Goal: Transaction & Acquisition: Book appointment/travel/reservation

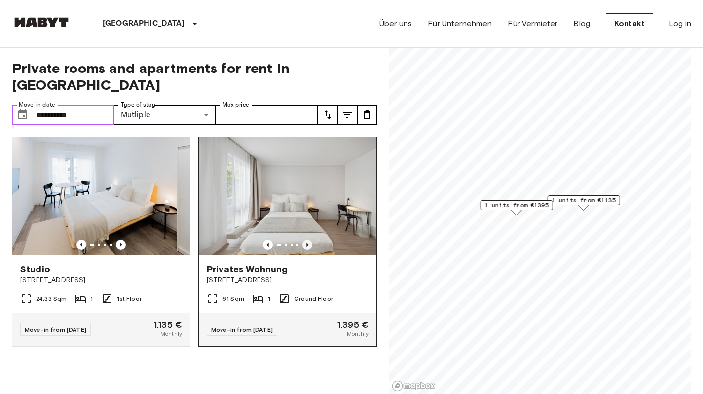
click at [303, 240] on icon "Previous image" at bounding box center [308, 245] width 10 height 10
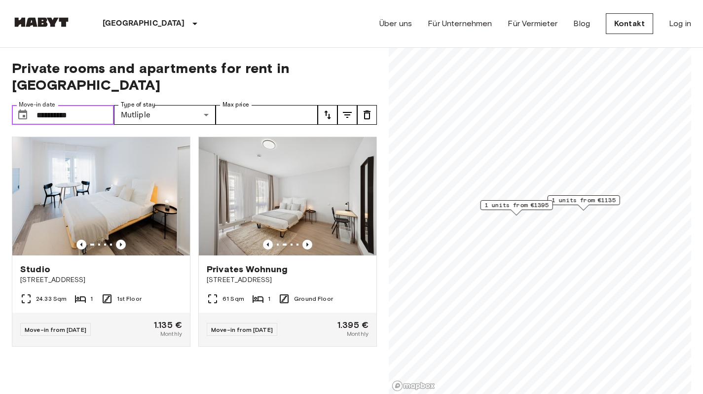
click at [88, 105] on input "**********" at bounding box center [75, 115] width 77 height 20
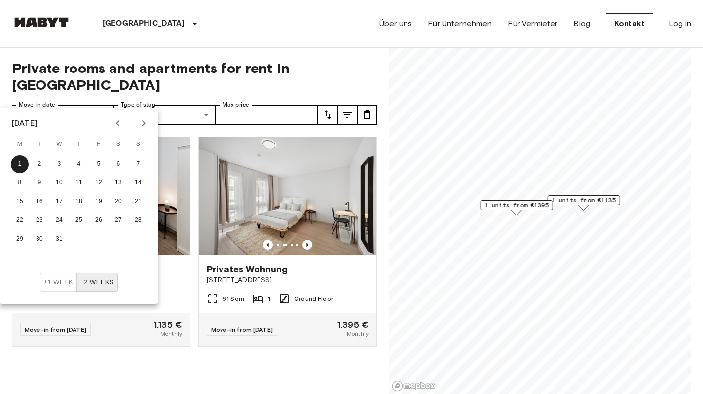
click at [143, 126] on icon "Next month" at bounding box center [143, 123] width 3 height 6
click at [77, 162] on button "1" at bounding box center [79, 164] width 18 height 18
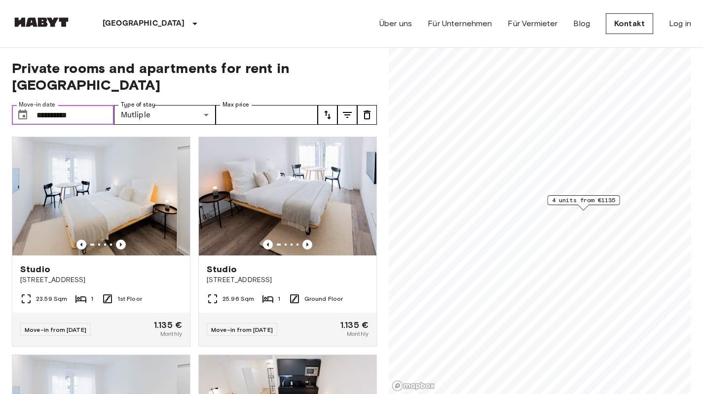
click at [83, 105] on input "**********" at bounding box center [75, 115] width 77 height 20
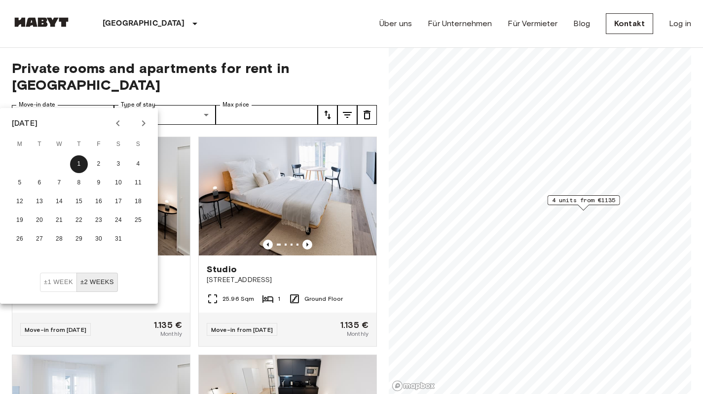
click at [143, 124] on icon "Next month" at bounding box center [143, 123] width 3 height 6
click at [138, 164] on button "1" at bounding box center [138, 164] width 18 height 18
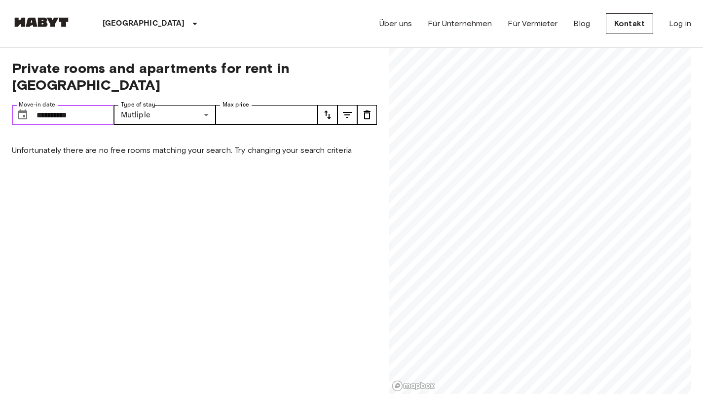
click at [96, 105] on input "**********" at bounding box center [75, 115] width 77 height 20
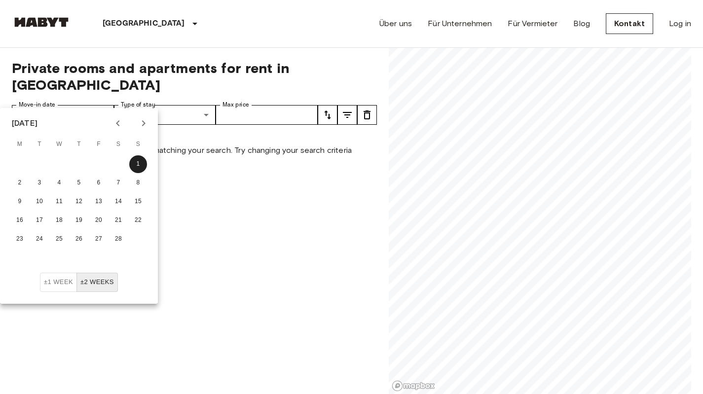
click at [116, 122] on icon "Previous month" at bounding box center [118, 123] width 12 height 12
click at [63, 163] on button "1" at bounding box center [59, 164] width 18 height 18
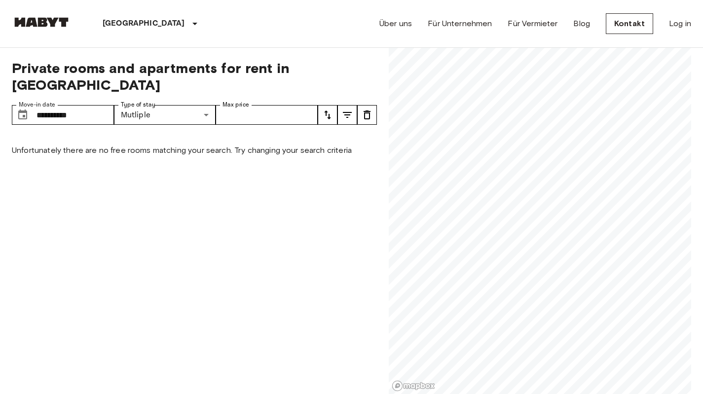
click at [369, 63] on span "Private rooms and apartments for rent in Frankfurt" at bounding box center [194, 77] width 365 height 34
click at [110, 105] on input "**********" at bounding box center [75, 115] width 77 height 20
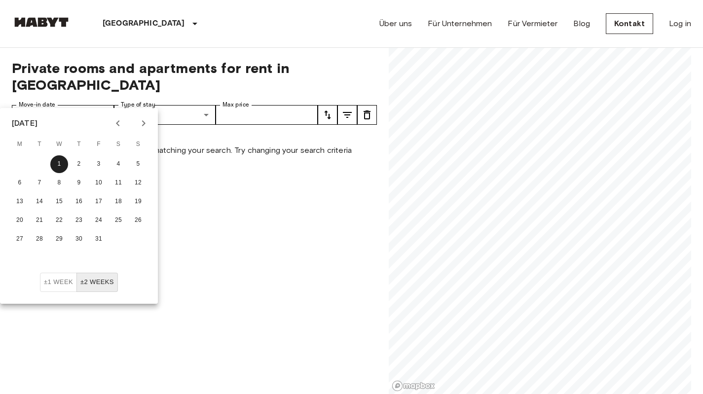
click at [151, 117] on div at bounding box center [131, 123] width 42 height 17
click at [139, 123] on icon "Next month" at bounding box center [144, 123] width 12 height 12
click at [115, 162] on button "1" at bounding box center [119, 164] width 18 height 18
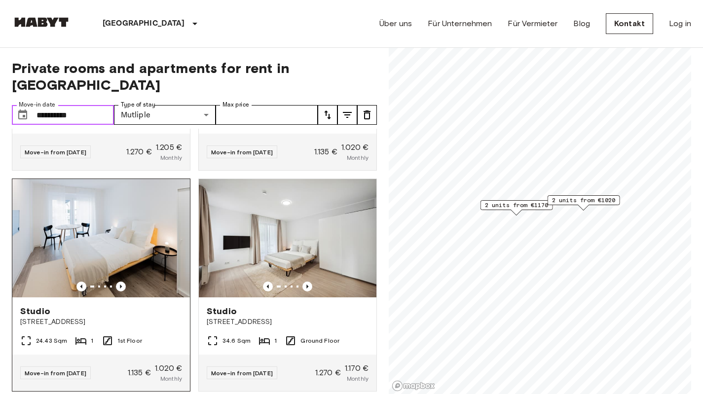
scroll to position [191, 0]
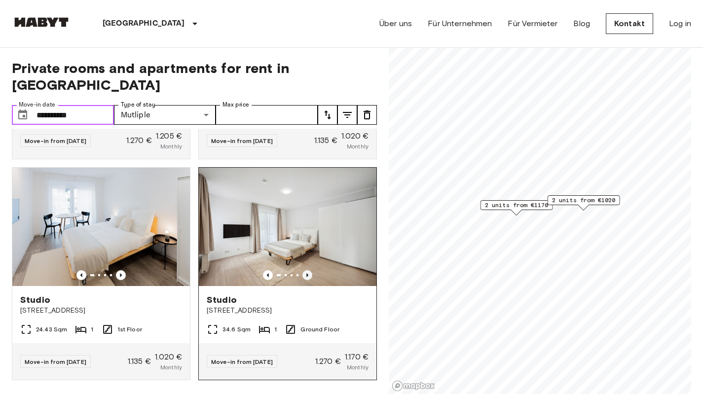
click at [304, 270] on icon "Previous image" at bounding box center [308, 275] width 10 height 10
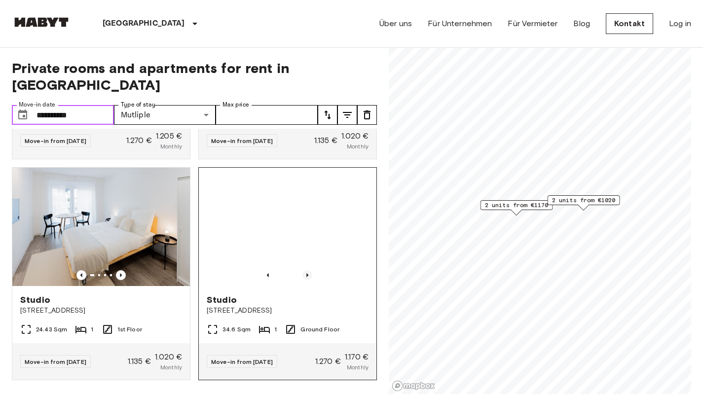
click at [304, 270] on icon "Previous image" at bounding box center [308, 275] width 10 height 10
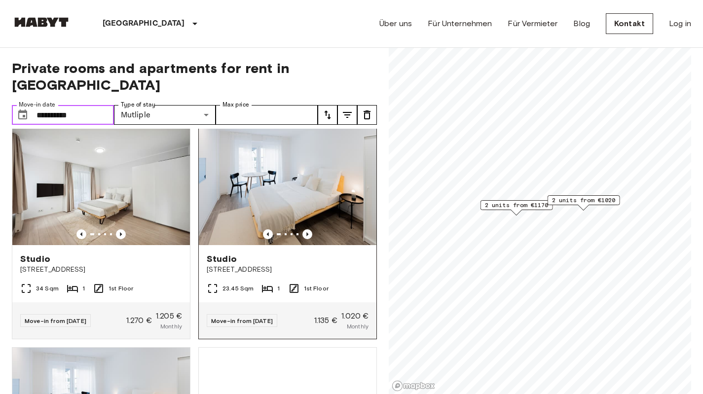
scroll to position [0, 0]
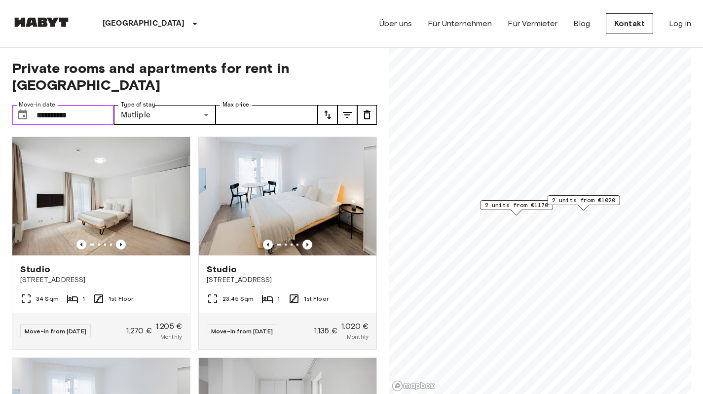
click at [97, 105] on input "**********" at bounding box center [75, 115] width 77 height 20
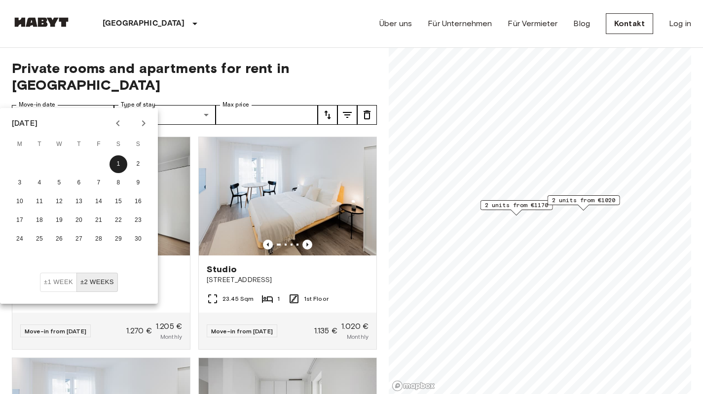
click at [143, 121] on icon "Next month" at bounding box center [143, 123] width 3 height 6
click at [14, 161] on button "1" at bounding box center [20, 164] width 18 height 18
type input "**********"
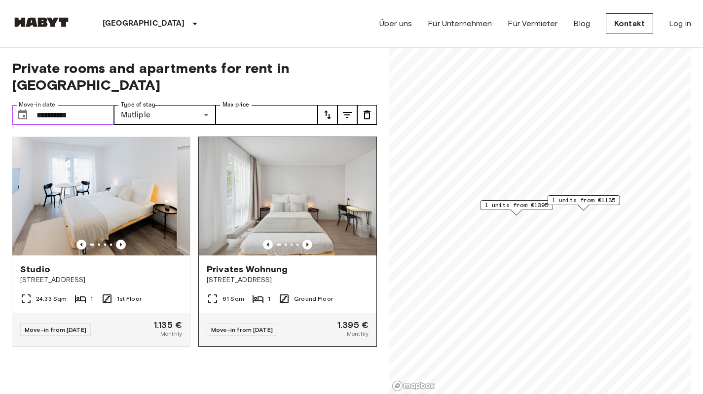
click at [273, 197] on img at bounding box center [288, 196] width 178 height 118
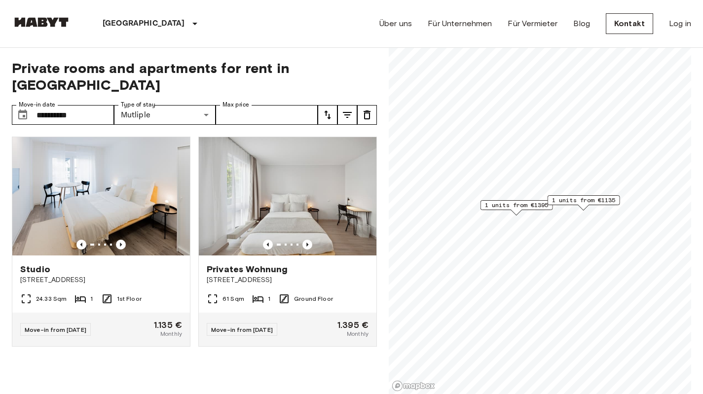
click at [342, 377] on div "Studio Ostparkstraße 45a 24.33 Sqm 1 1st Floor Move-in from 01 Dec 25 1.135 € M…" at bounding box center [190, 262] width 373 height 266
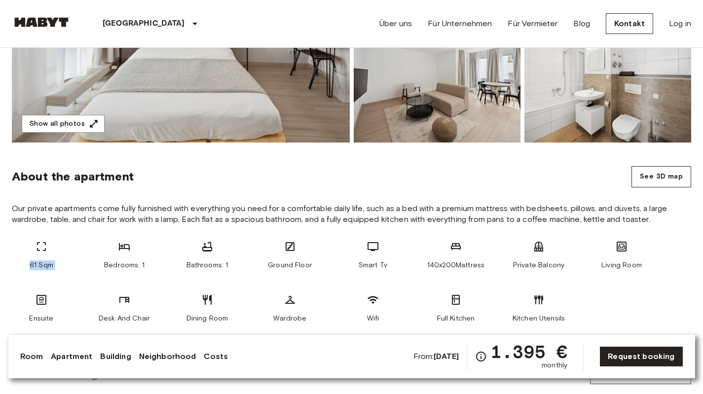
drag, startPoint x: 22, startPoint y: 263, endPoint x: 83, endPoint y: 256, distance: 61.1
click at [83, 256] on div "61 Sqm Bedrooms: 1 Bathrooms: 1 Ground Floor Smart Tv 140x200Mattress Private B…" at bounding box center [352, 282] width 680 height 83
click at [187, 265] on span "Bathrooms: 1" at bounding box center [208, 266] width 42 height 10
drag, startPoint x: 187, startPoint y: 265, endPoint x: 264, endPoint y: 266, distance: 76.5
click at [264, 266] on div "61 Sqm Bedrooms: 1 Bathrooms: 1 Ground Floor Smart Tv 140x200Mattress Private B…" at bounding box center [352, 282] width 680 height 83
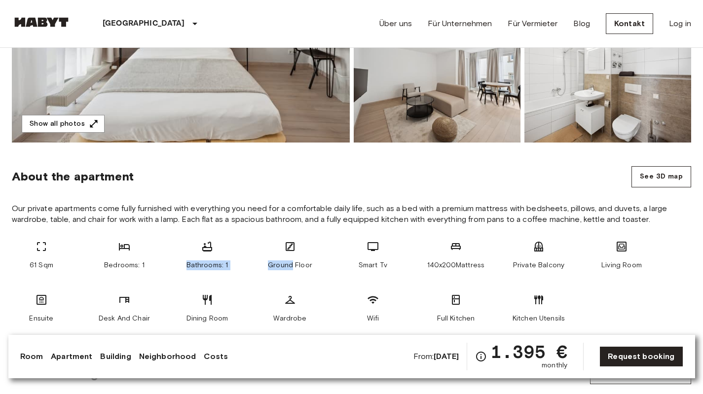
click at [259, 266] on div "61 Sqm Bedrooms: 1 Bathrooms: 1 Ground Floor Smart Tv 140x200Mattress Private B…" at bounding box center [352, 282] width 680 height 83
drag, startPoint x: 261, startPoint y: 267, endPoint x: 272, endPoint y: 266, distance: 10.9
click at [268, 267] on div "Ground Floor" at bounding box center [290, 256] width 59 height 30
click at [281, 265] on span "Ground Floor" at bounding box center [290, 266] width 44 height 10
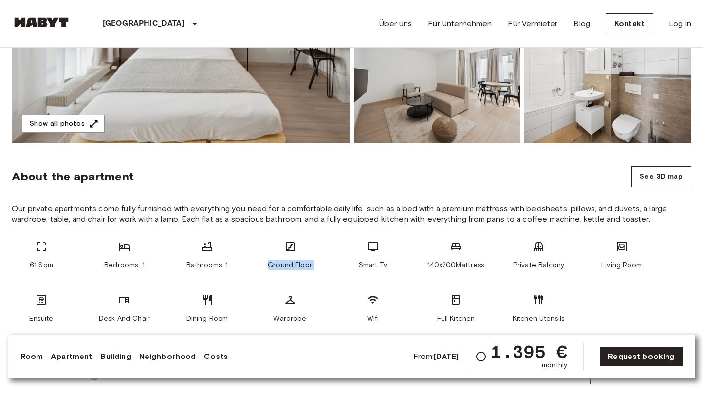
click at [281, 265] on span "Ground Floor" at bounding box center [290, 266] width 44 height 10
click at [379, 267] on span "Smart Tv" at bounding box center [373, 266] width 29 height 10
click at [454, 267] on span "140x200Mattress" at bounding box center [455, 266] width 57 height 10
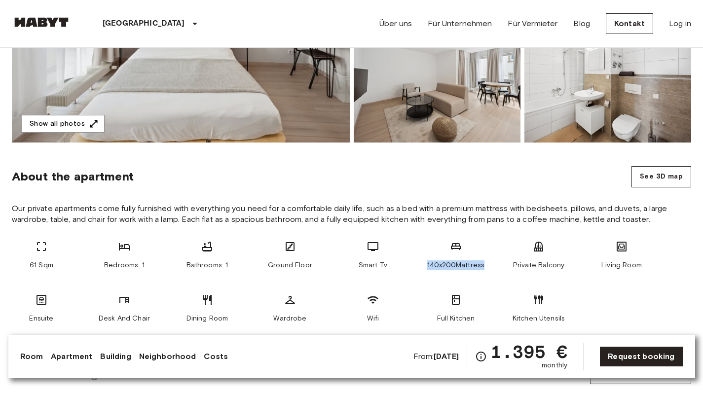
click at [454, 267] on span "140x200Mattress" at bounding box center [455, 266] width 57 height 10
click at [545, 265] on span "Private Balcony" at bounding box center [538, 266] width 51 height 10
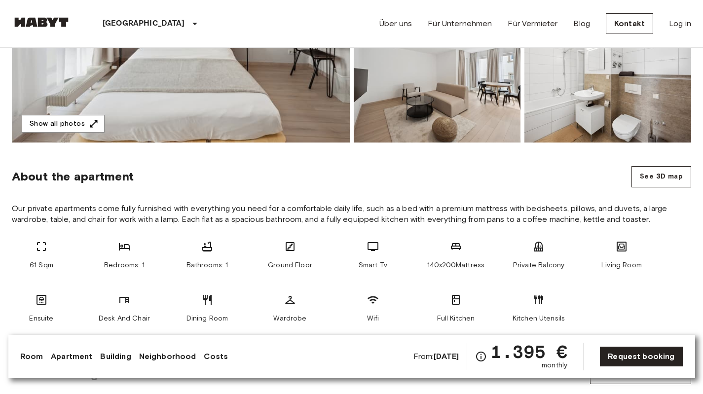
click at [556, 197] on section "About the apartment See 3D map Our private apartments come fully furnished with…" at bounding box center [352, 241] width 680 height 197
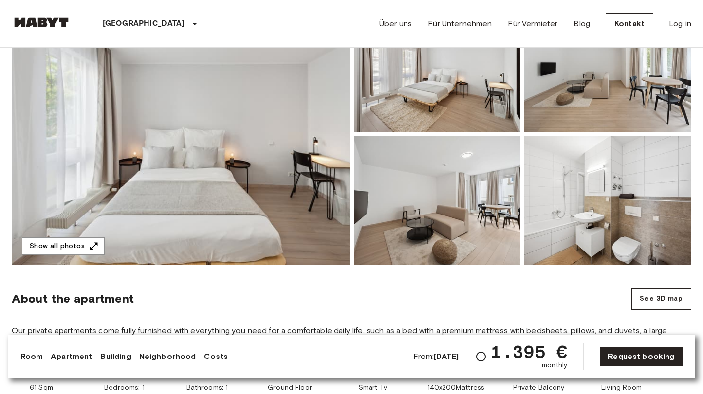
scroll to position [49, 0]
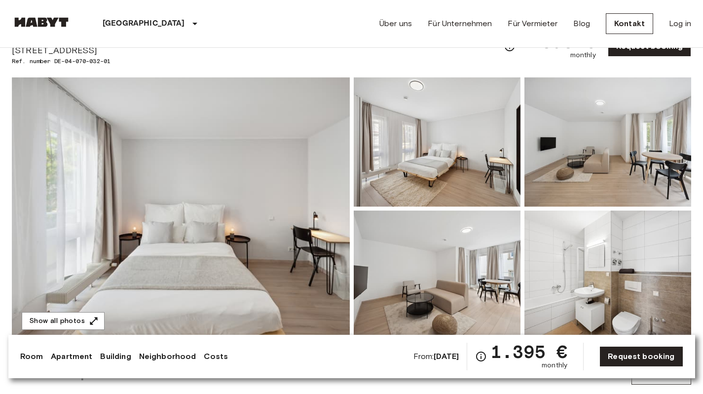
click at [273, 185] on img at bounding box center [181, 208] width 338 height 263
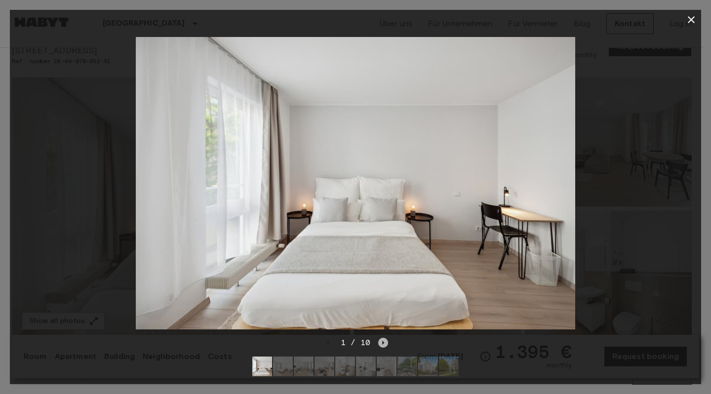
click at [386, 338] on icon "Next image" at bounding box center [383, 343] width 10 height 10
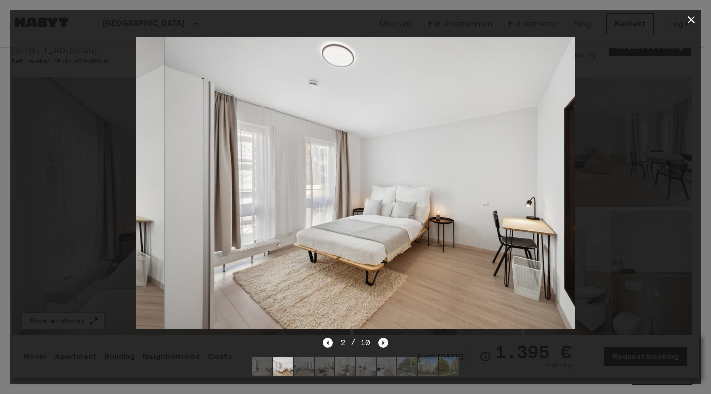
click at [386, 338] on icon "Next image" at bounding box center [383, 343] width 10 height 10
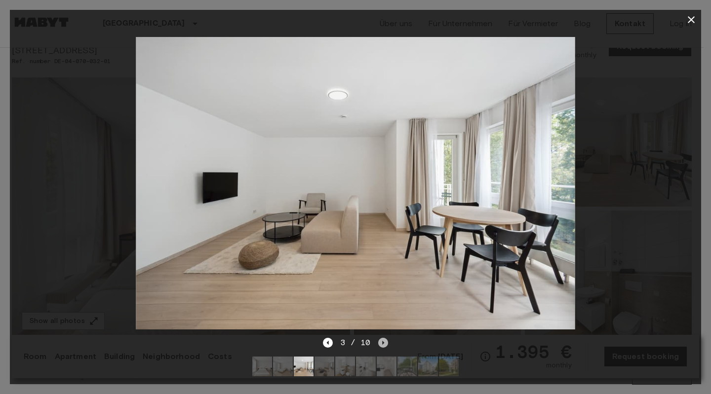
click at [386, 338] on icon "Next image" at bounding box center [383, 343] width 10 height 10
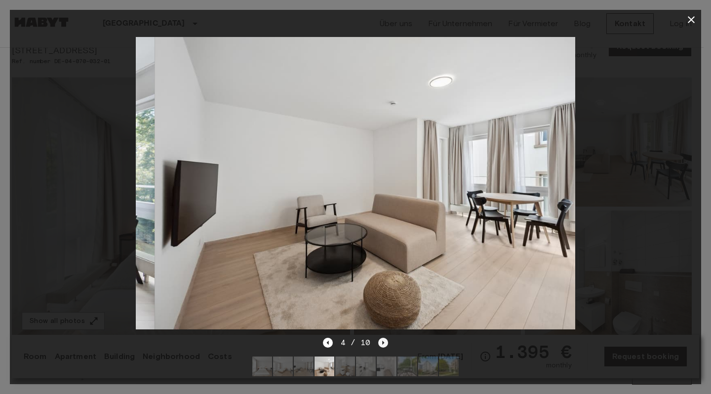
click at [386, 338] on icon "Next image" at bounding box center [383, 343] width 10 height 10
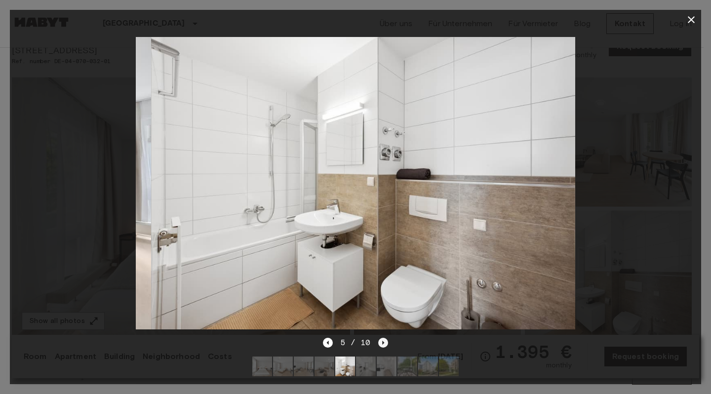
click at [386, 338] on icon "Next image" at bounding box center [383, 343] width 10 height 10
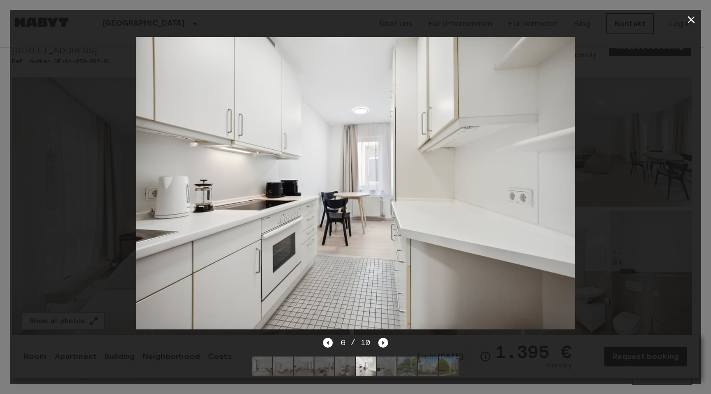
click at [688, 20] on icon "button" at bounding box center [691, 20] width 12 height 12
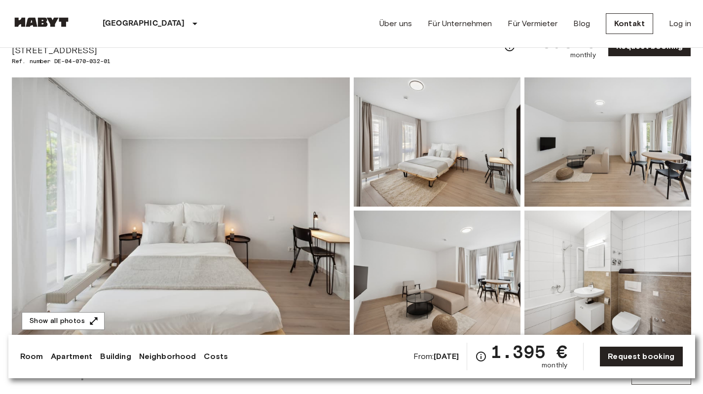
scroll to position [394, 0]
